Goal: Information Seeking & Learning: Find specific fact

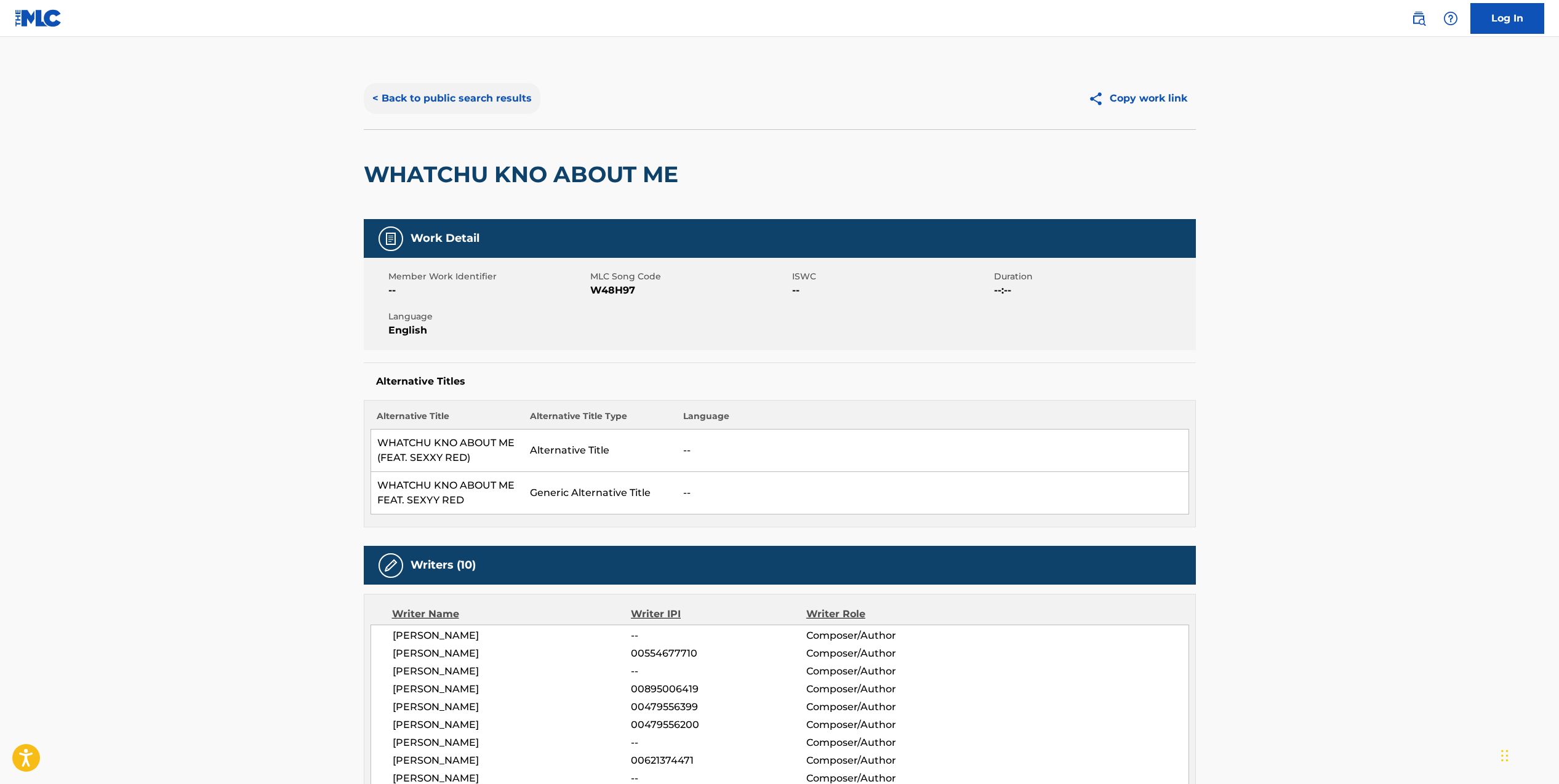
click at [400, 102] on button "< Back to public search results" at bounding box center [452, 98] width 177 height 31
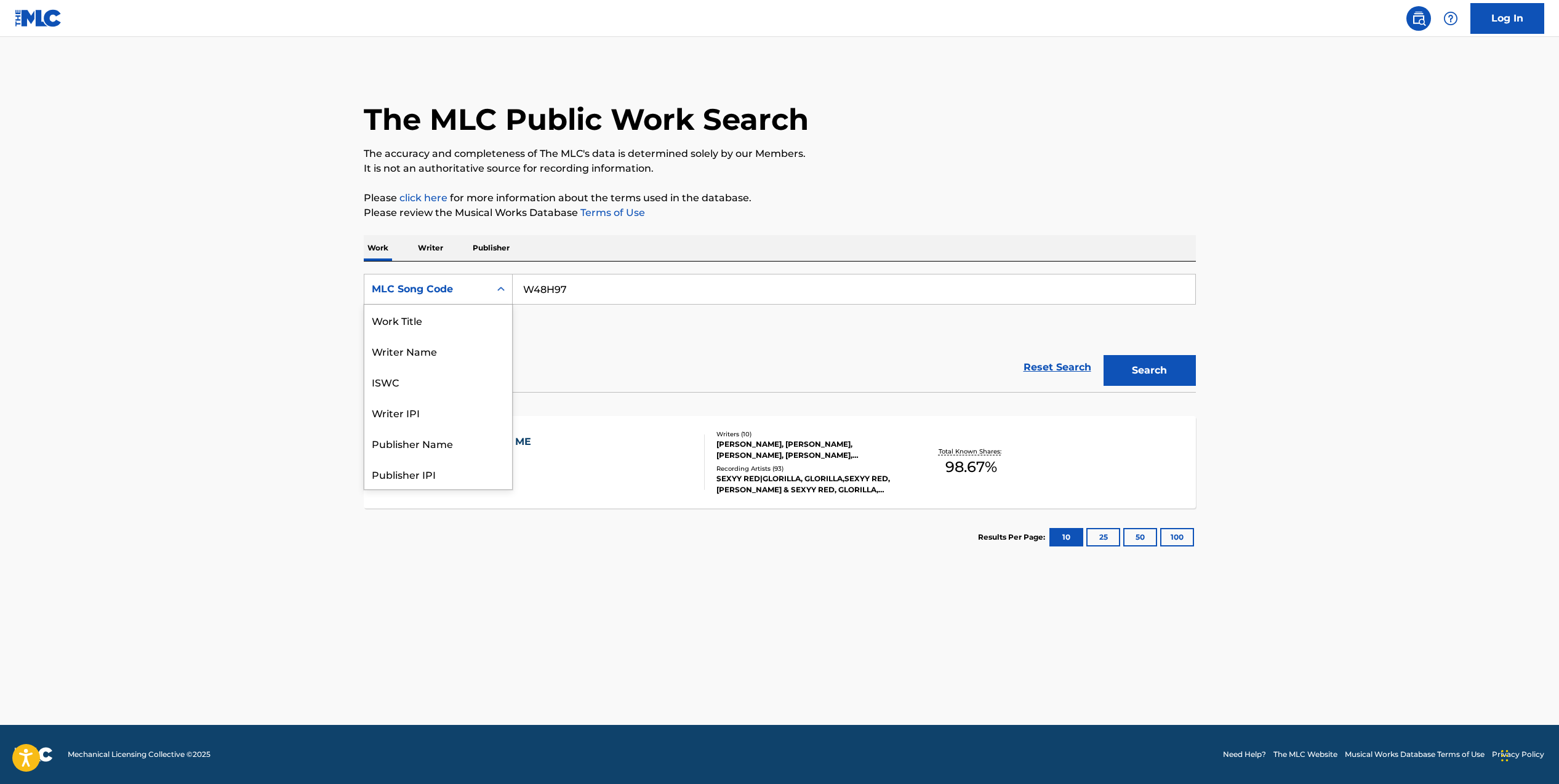
click at [501, 288] on icon "Search Form" at bounding box center [500, 289] width 13 height 13
click at [430, 324] on div "Work Title" at bounding box center [438, 319] width 148 height 31
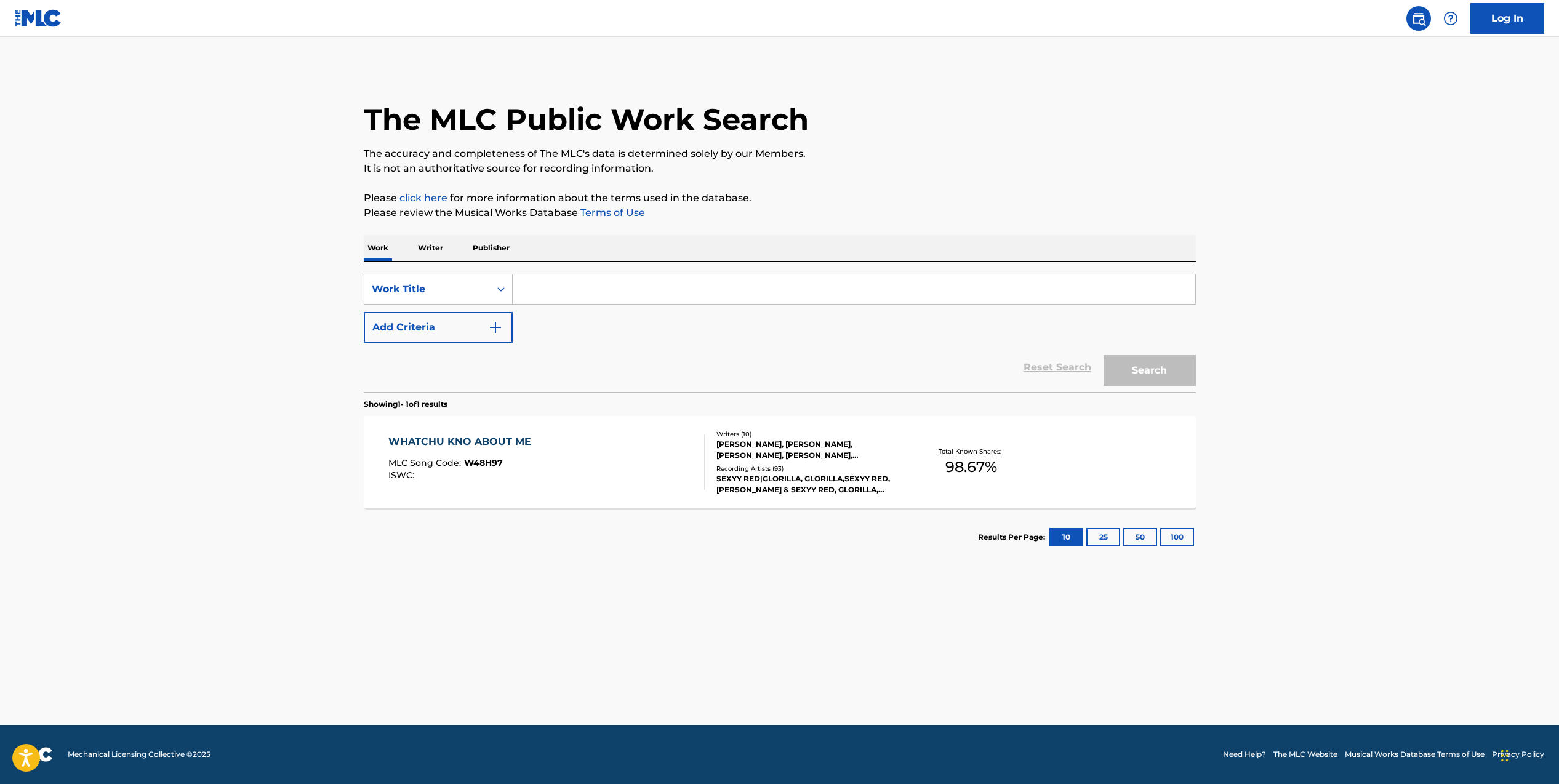
click at [607, 294] on input "Search Form" at bounding box center [854, 289] width 682 height 29
type input "2 of america's most wanted remix"
click at [1104, 355] on button "Search" at bounding box center [1149, 370] width 93 height 31
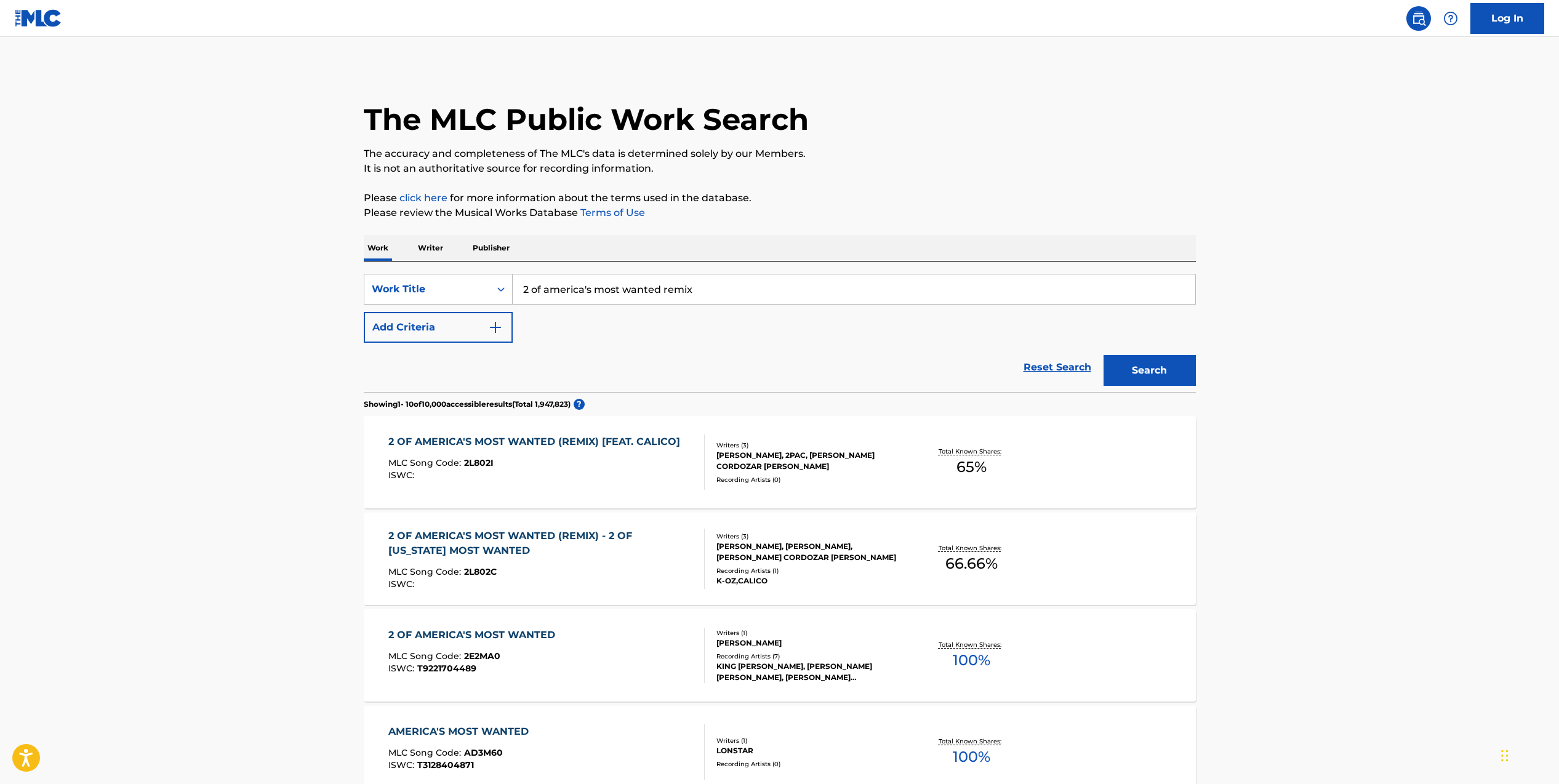
click at [819, 580] on div "K-OZ,CALICO" at bounding box center [809, 580] width 186 height 11
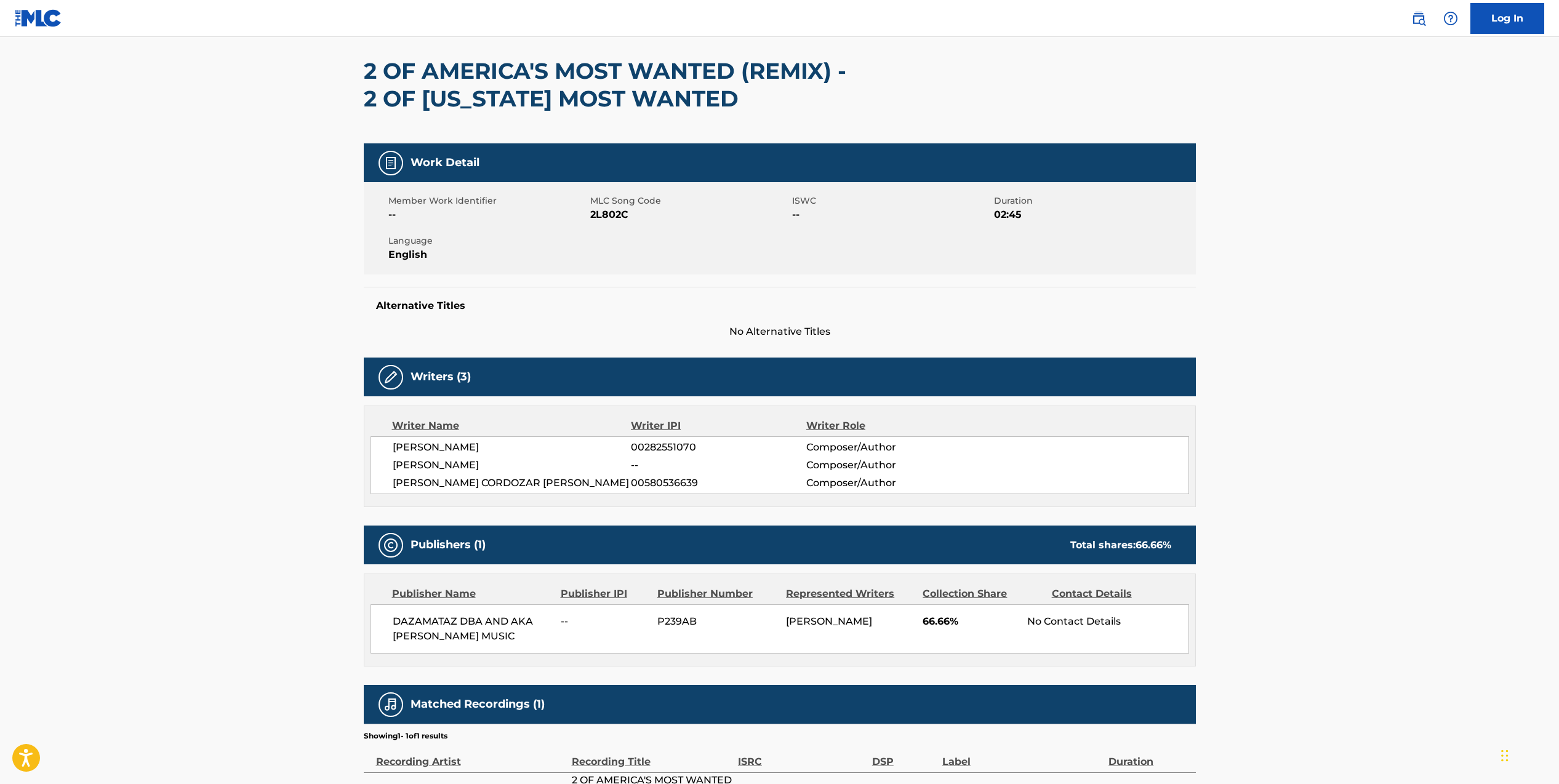
scroll to position [215, 0]
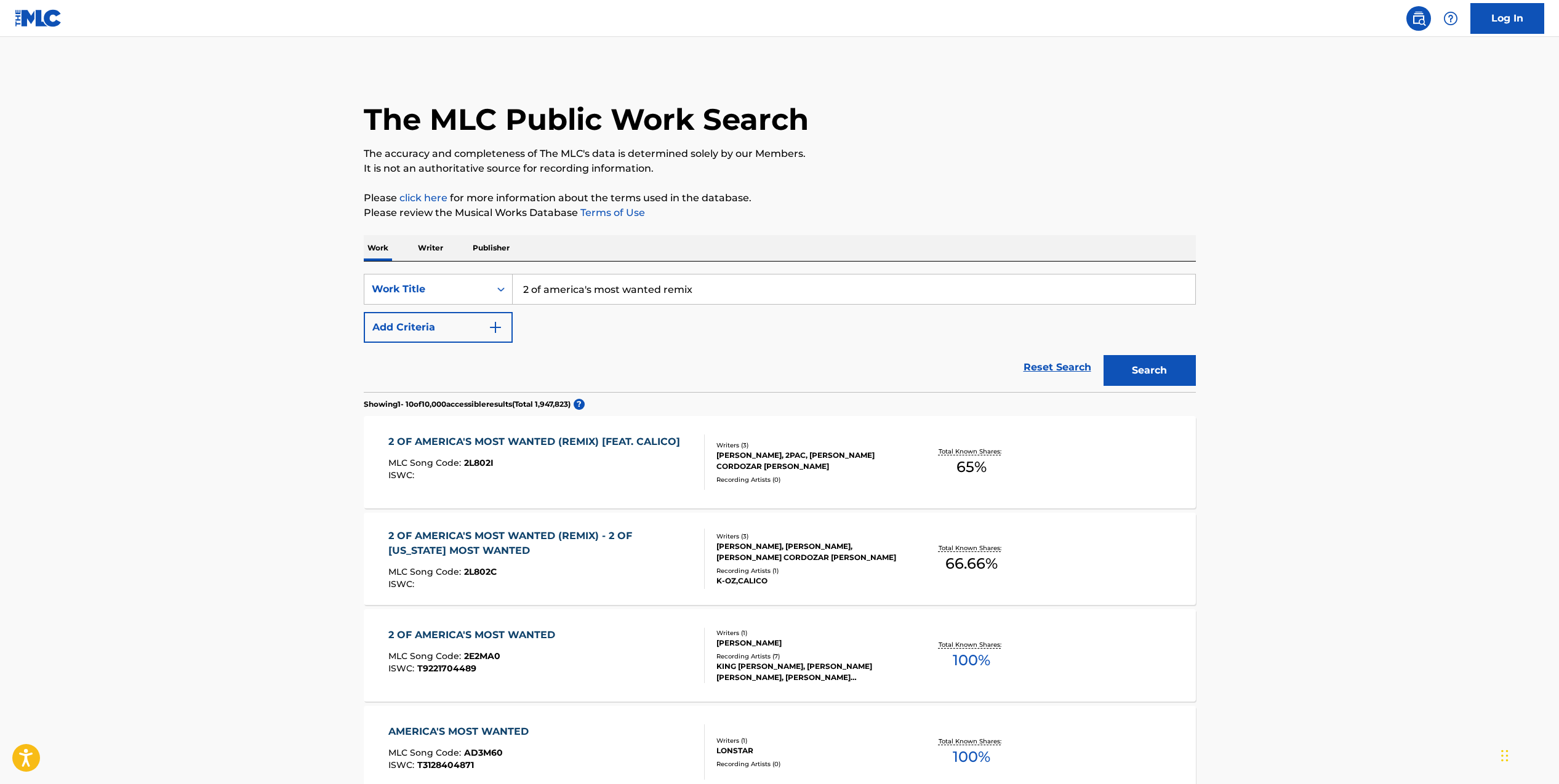
click at [838, 475] on div "Recording Artists ( 0 )" at bounding box center [809, 480] width 186 height 9
drag, startPoint x: 717, startPoint y: 290, endPoint x: 515, endPoint y: 283, distance: 202.1
click at [515, 283] on input "2 of america's most wanted remix" at bounding box center [854, 289] width 682 height 29
type input "sexyback"
click at [1139, 364] on button "Search" at bounding box center [1149, 370] width 93 height 31
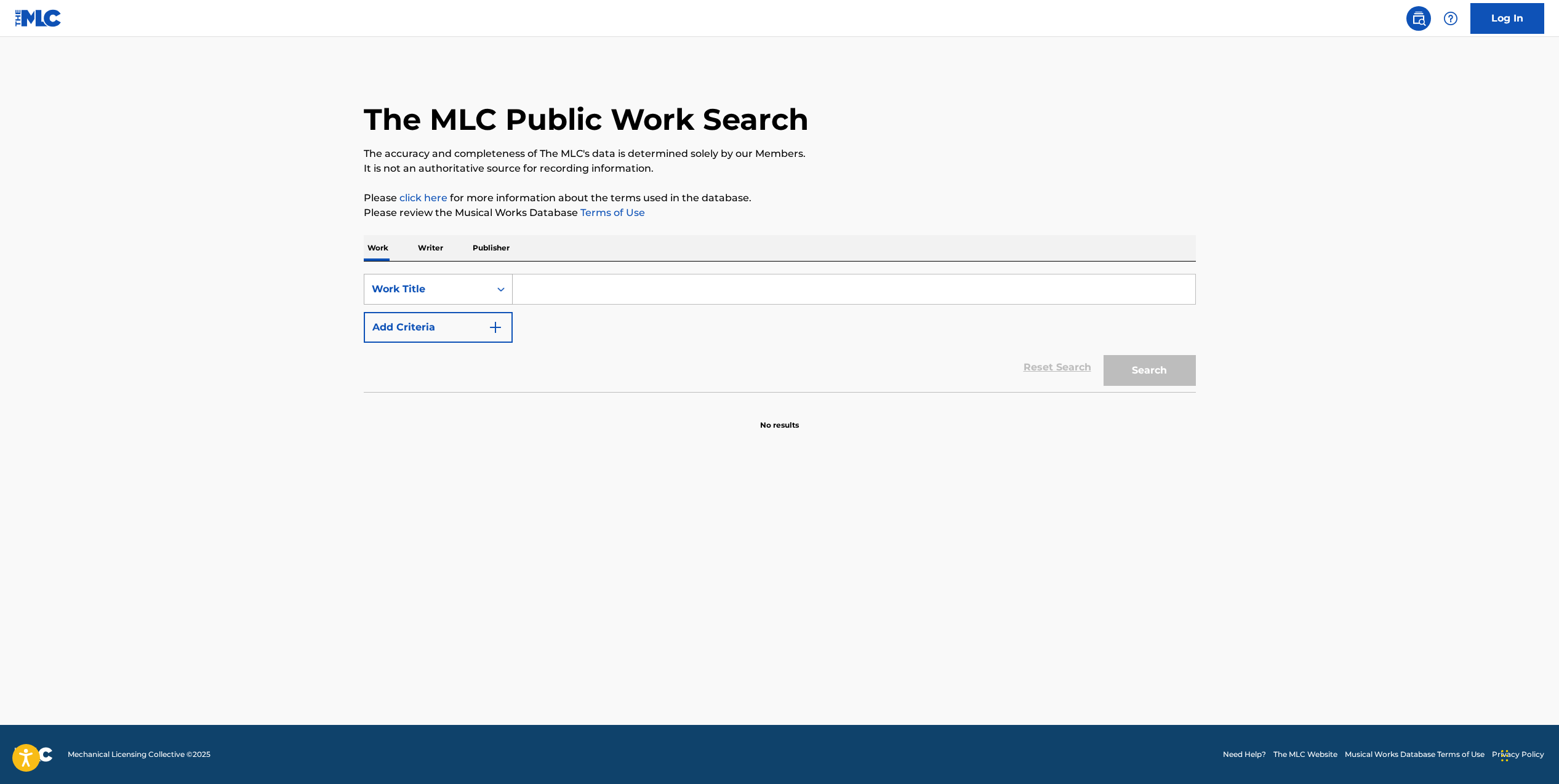
click at [497, 285] on icon "Search Form" at bounding box center [500, 289] width 13 height 13
click at [591, 285] on input "Search Form" at bounding box center [854, 289] width 682 height 29
type input "2 of amerika's most wanted"
click at [1104, 355] on button "Search" at bounding box center [1149, 370] width 93 height 31
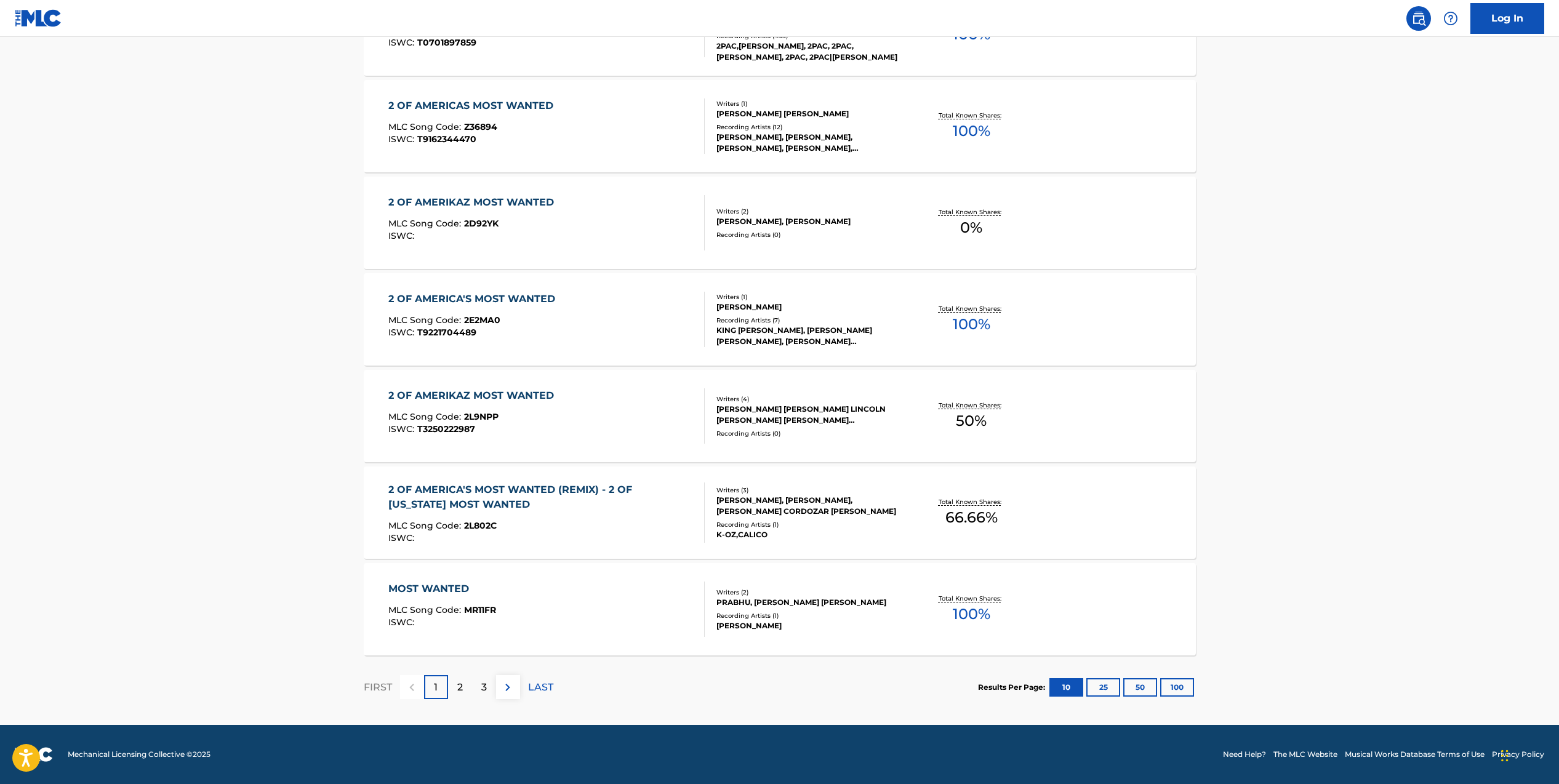
scroll to position [0, 0]
